Goal: Communication & Community: Ask a question

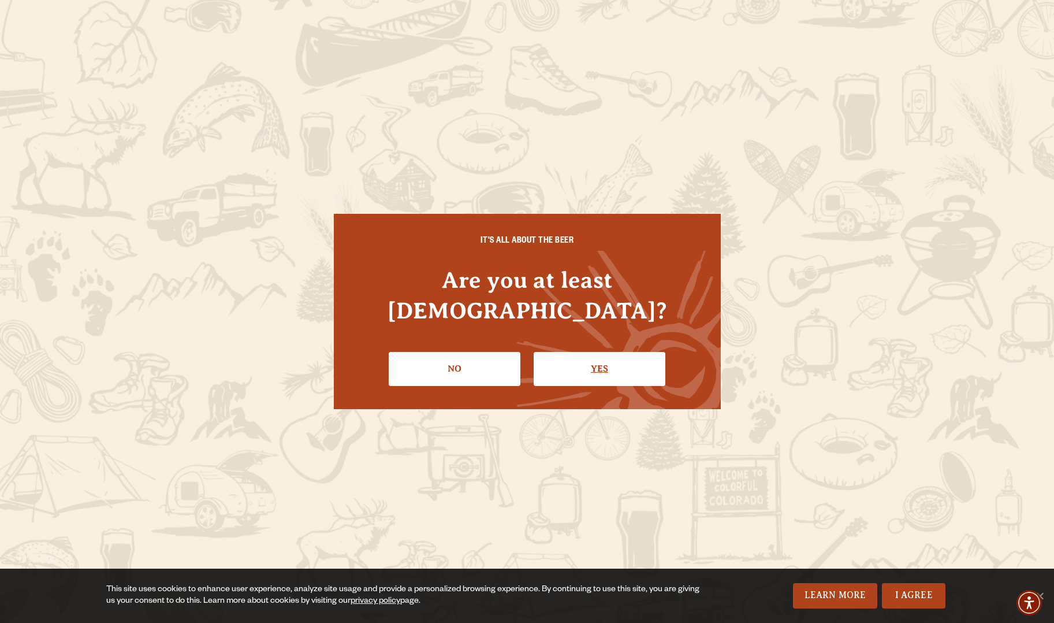
click at [580, 357] on link "Yes" at bounding box center [600, 369] width 132 height 34
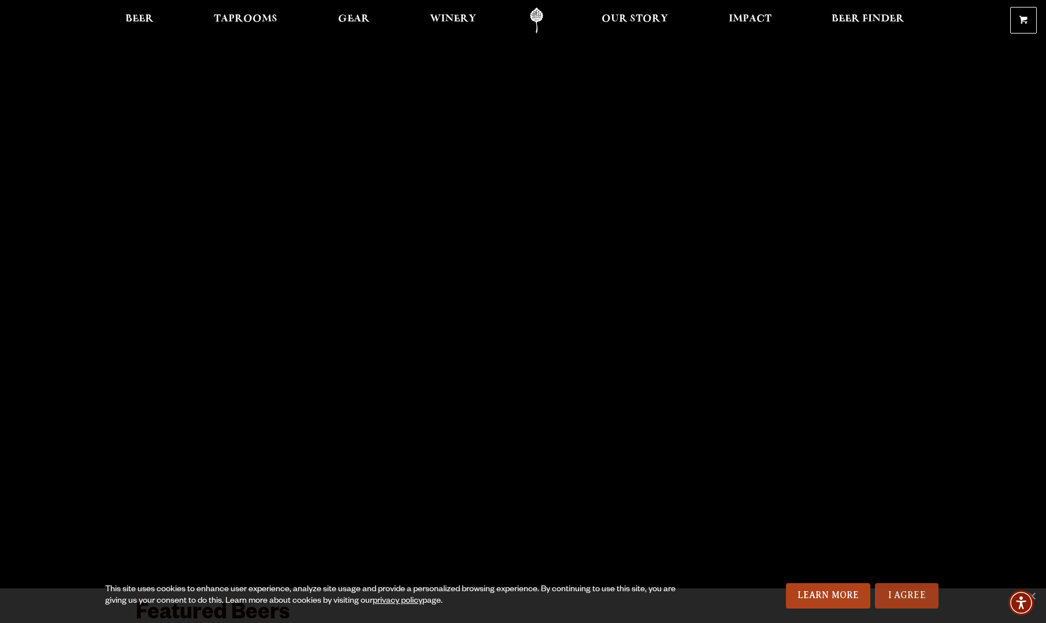
click at [900, 595] on link "I Agree" at bounding box center [907, 595] width 64 height 25
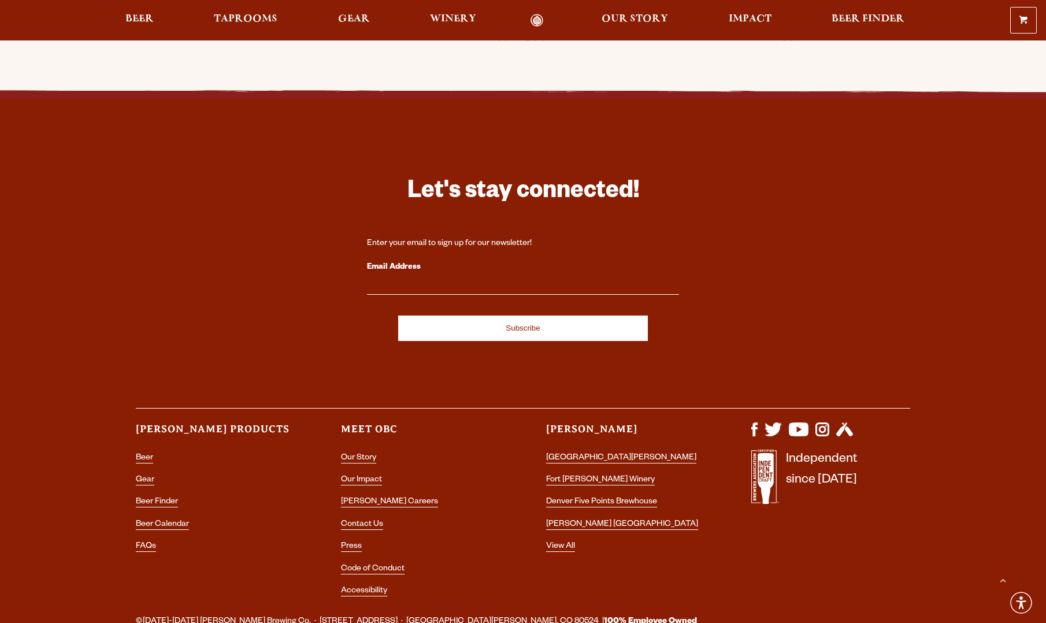
scroll to position [3293, 0]
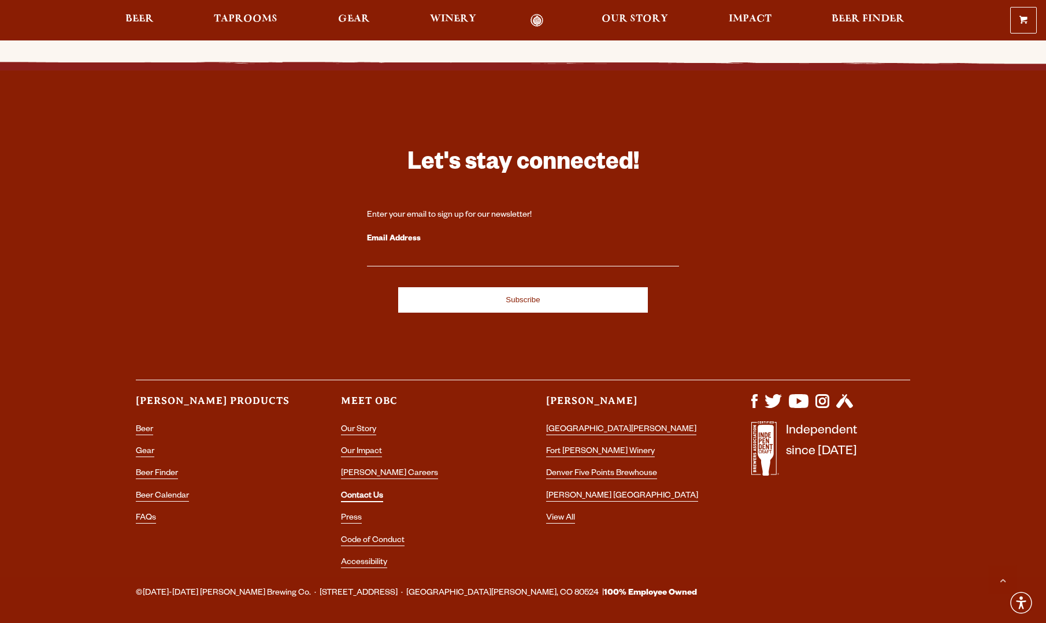
click at [351, 492] on link "Contact Us" at bounding box center [362, 497] width 42 height 10
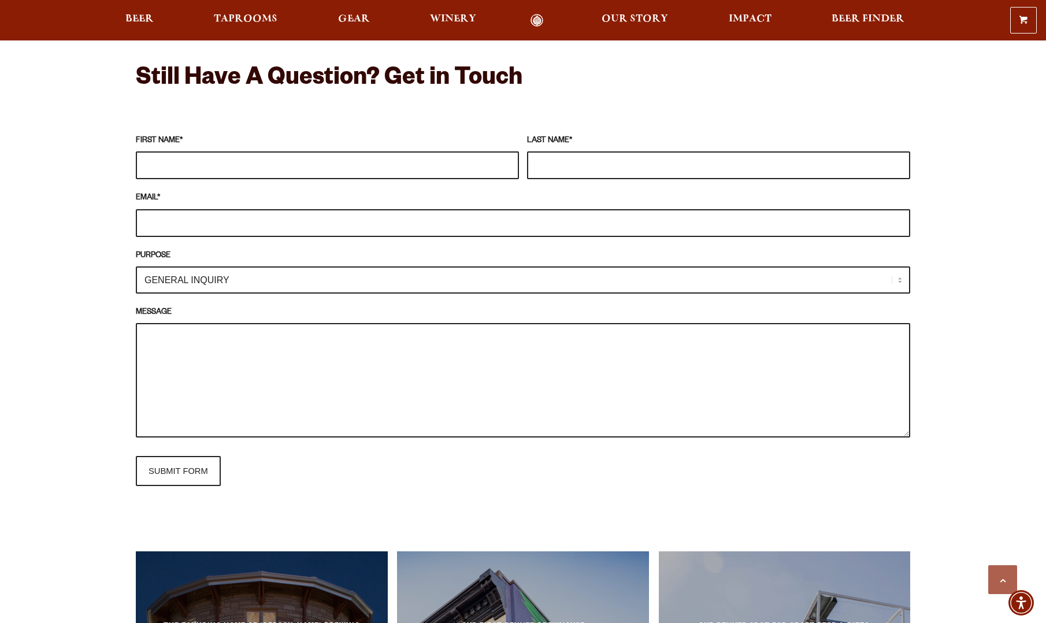
scroll to position [924, 0]
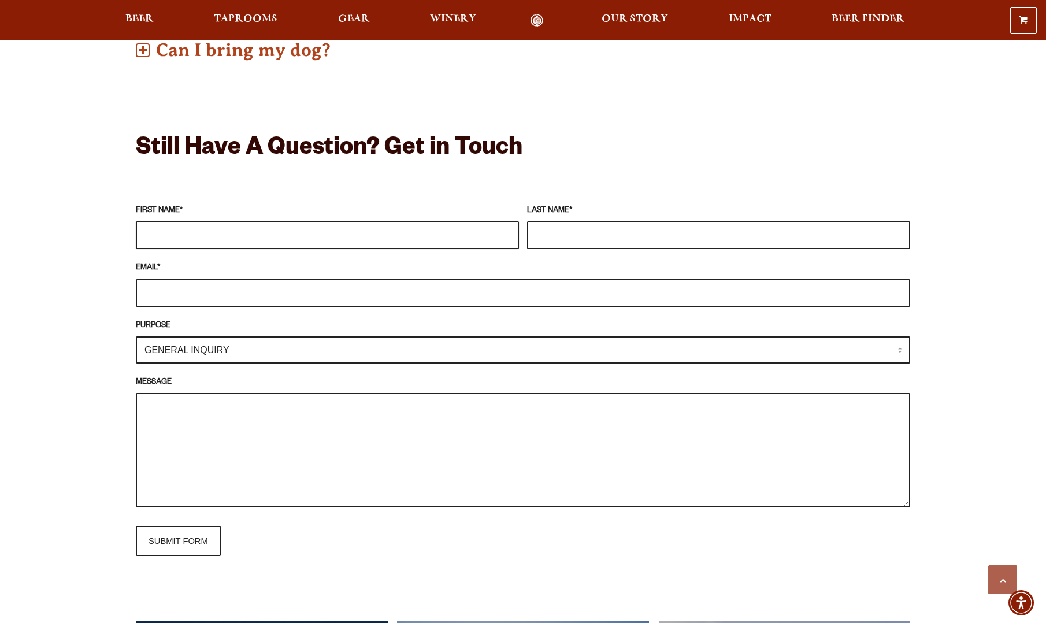
click at [180, 235] on input "FIRST NAME *" at bounding box center [327, 235] width 383 height 28
type input "Jude Baca"
type input "Baca"
type input "jbaca@waterpik.com"
click at [196, 236] on input "Jude Baca" at bounding box center [327, 235] width 383 height 28
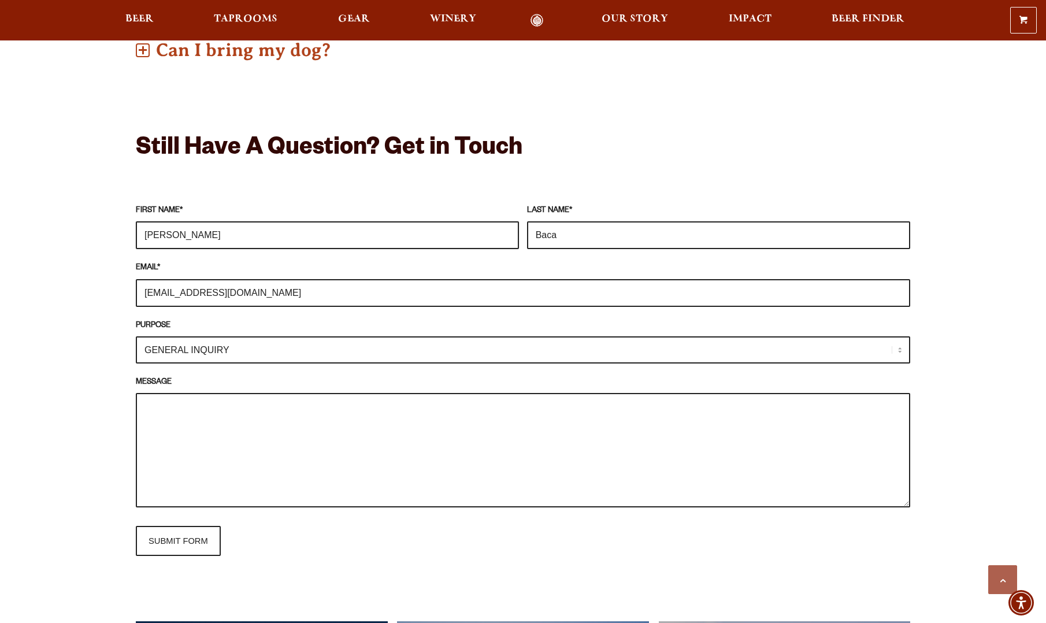
type input "Jude"
click at [103, 299] on div "Frequently Asked Questions What’s Your Shipping & Exchange Policy? Shipping: Ou…" at bounding box center [523, 309] width 1046 height 1465
click at [152, 349] on select "GENERAL INQUIRY TAPROOM / BREWERY WINERY BOOK A TOUR MEDIA INQUIRY GEAR SHOP OD…" at bounding box center [523, 349] width 774 height 27
click at [76, 370] on div "Frequently Asked Questions What’s Your Shipping & Exchange Policy? Shipping: Ou…" at bounding box center [523, 309] width 1046 height 1465
click at [155, 410] on textarea "MESSAGE" at bounding box center [523, 450] width 774 height 114
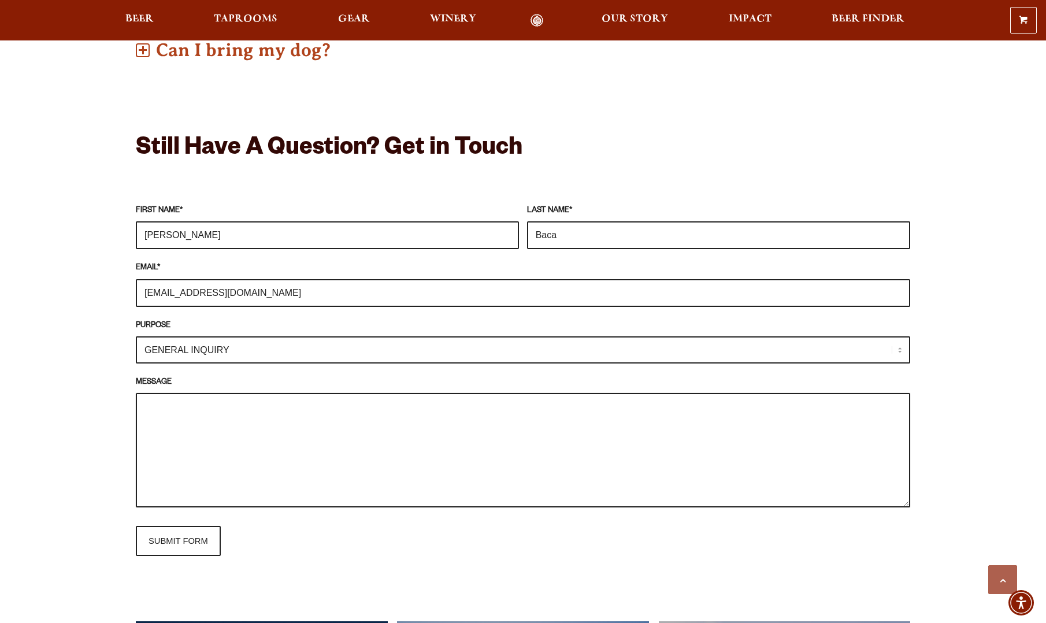
paste textarea "Hello, I hope this email finds you well. My name is Jude Baca, and I am reachin…"
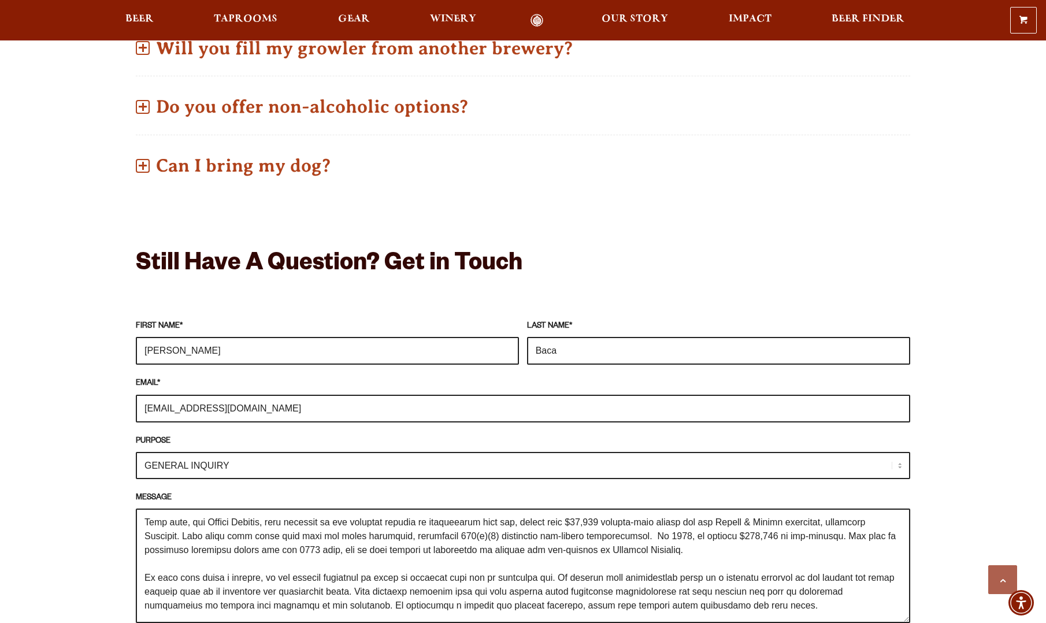
scroll to position [0, 0]
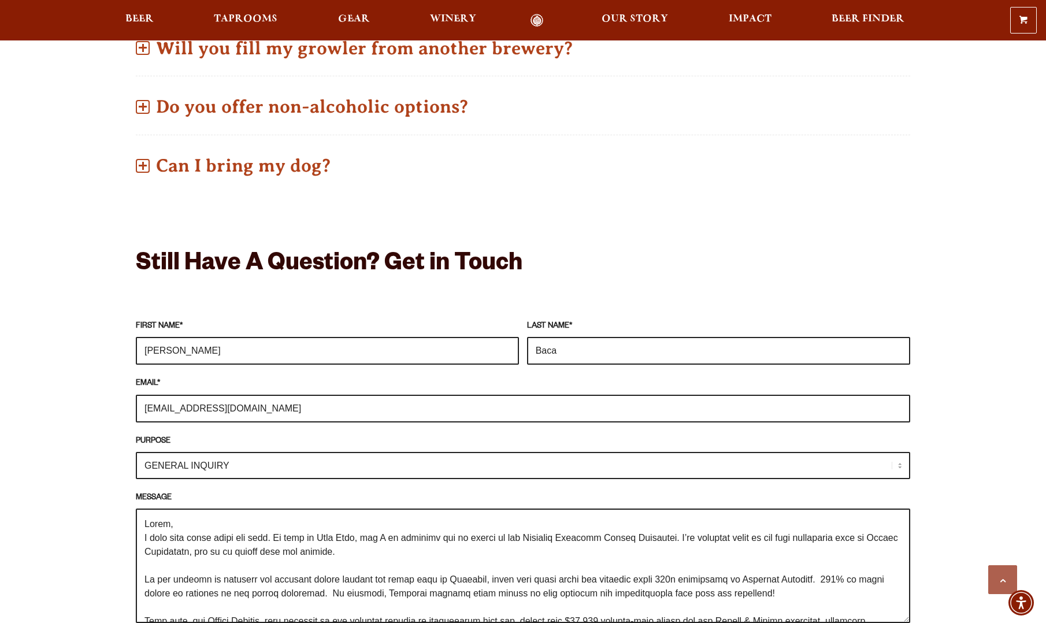
click at [191, 535] on textarea "MESSAGE" at bounding box center [523, 565] width 774 height 114
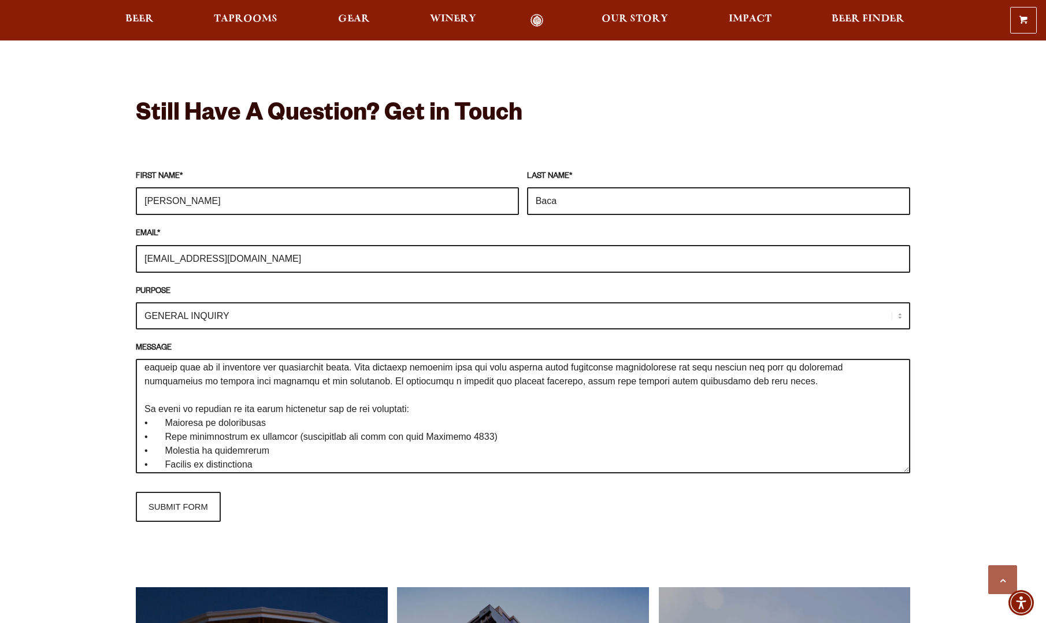
scroll to position [969, 0]
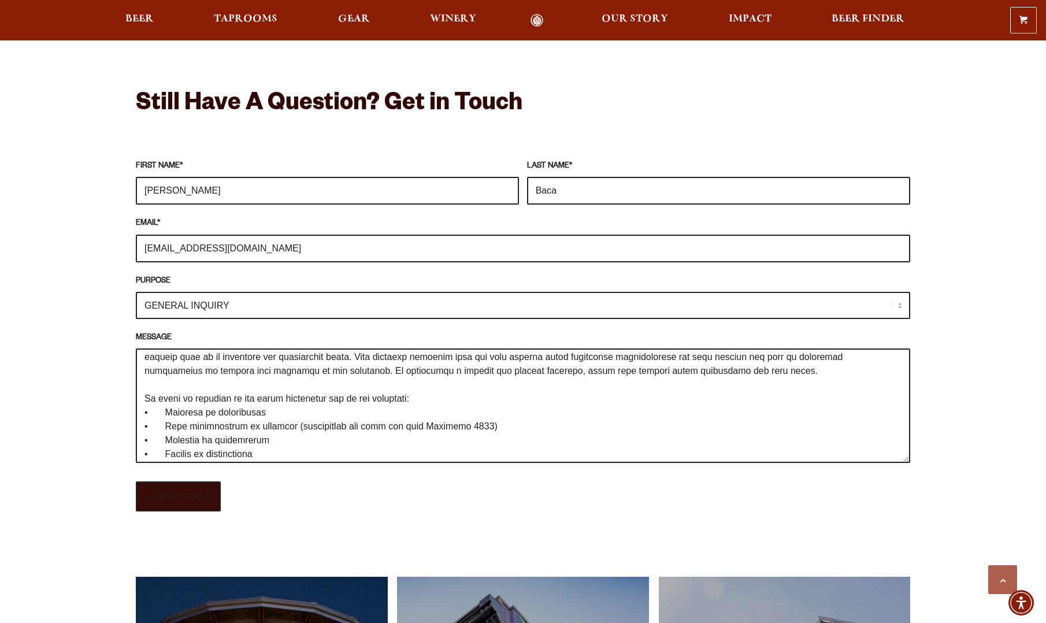
type textarea "Hello, I hope this message finds you well. My name is Jude Baca, and I am reach…"
click at [180, 504] on input "SUBMIT FORM" at bounding box center [178, 496] width 85 height 30
type input "Sending"
